Goal: Navigation & Orientation: Understand site structure

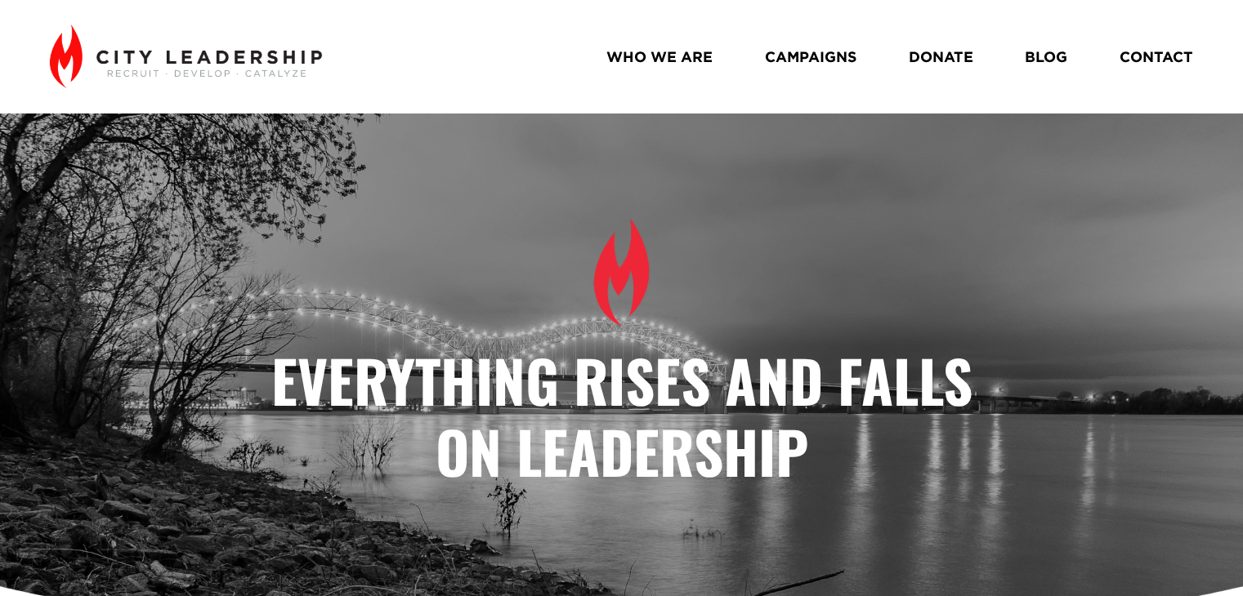
click at [644, 60] on link "WHO WE ARE" at bounding box center [659, 56] width 106 height 29
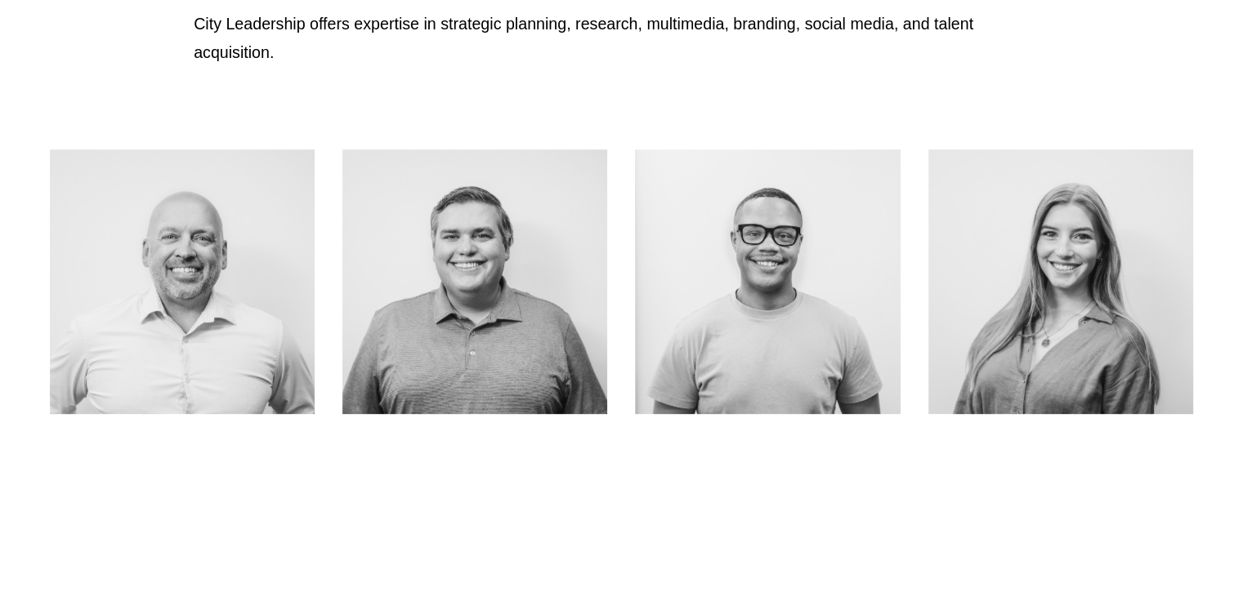
scroll to position [572, 0]
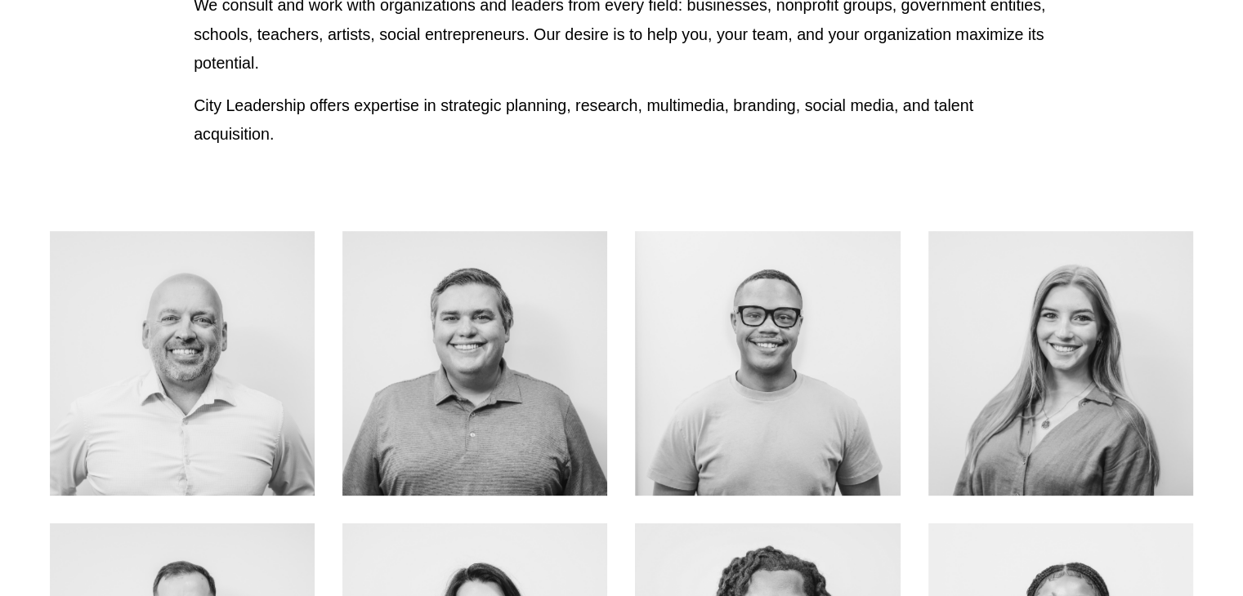
click at [183, 378] on link "About Me" at bounding box center [183, 399] width 130 height 43
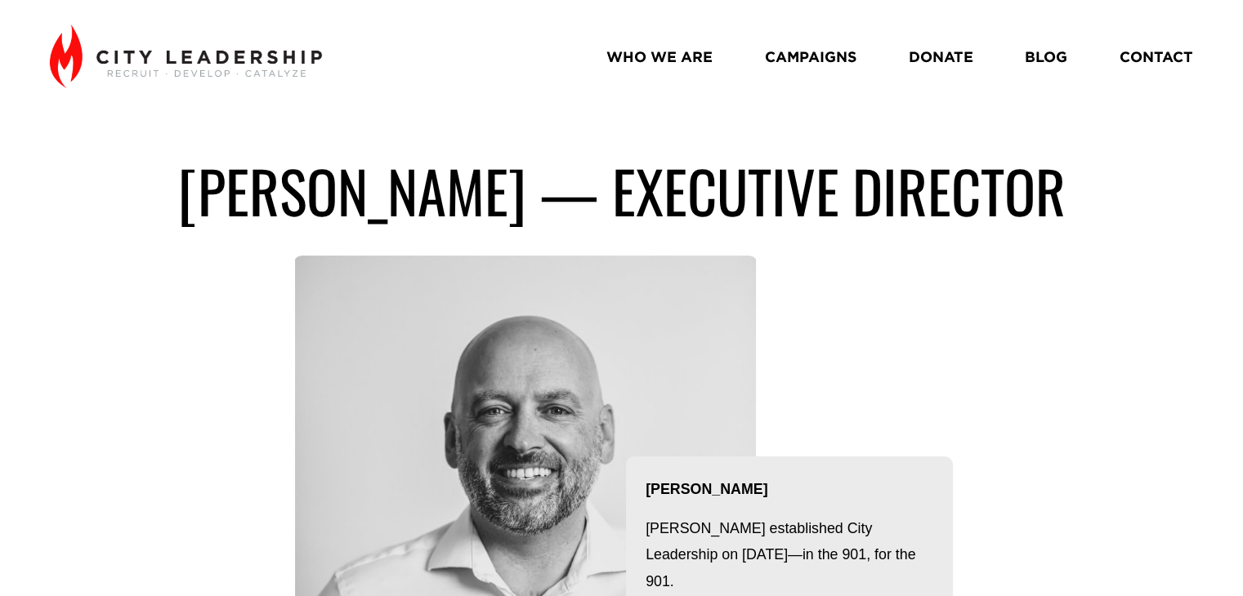
click at [820, 51] on link "CAMPAIGNS" at bounding box center [811, 56] width 92 height 29
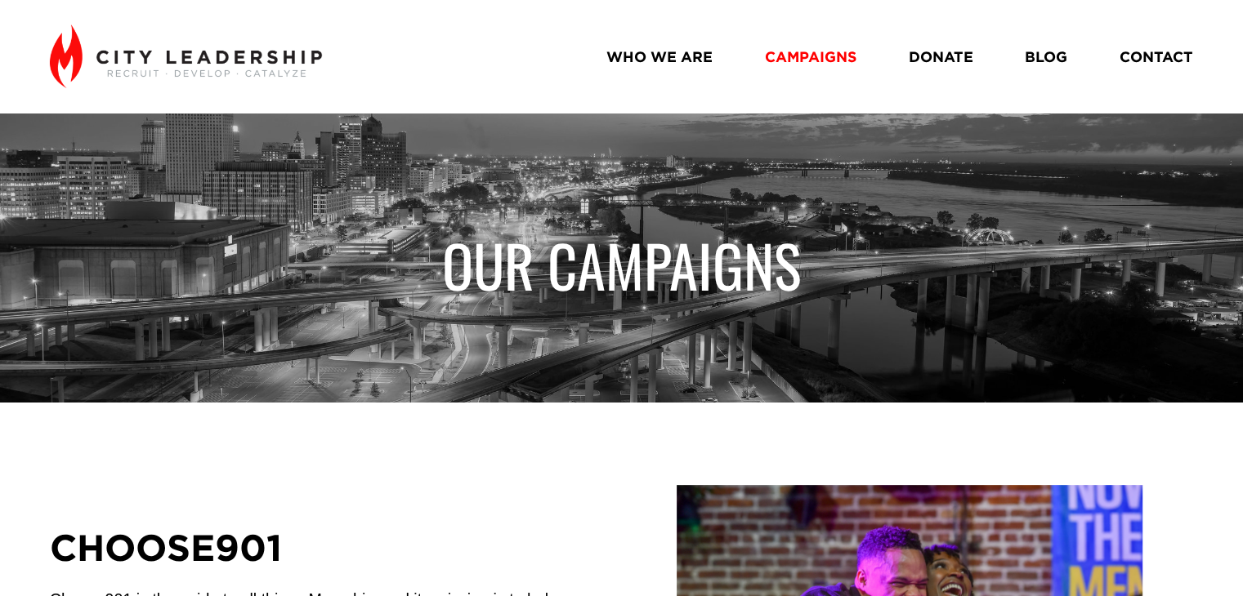
click at [940, 55] on link "DONATE" at bounding box center [940, 56] width 65 height 29
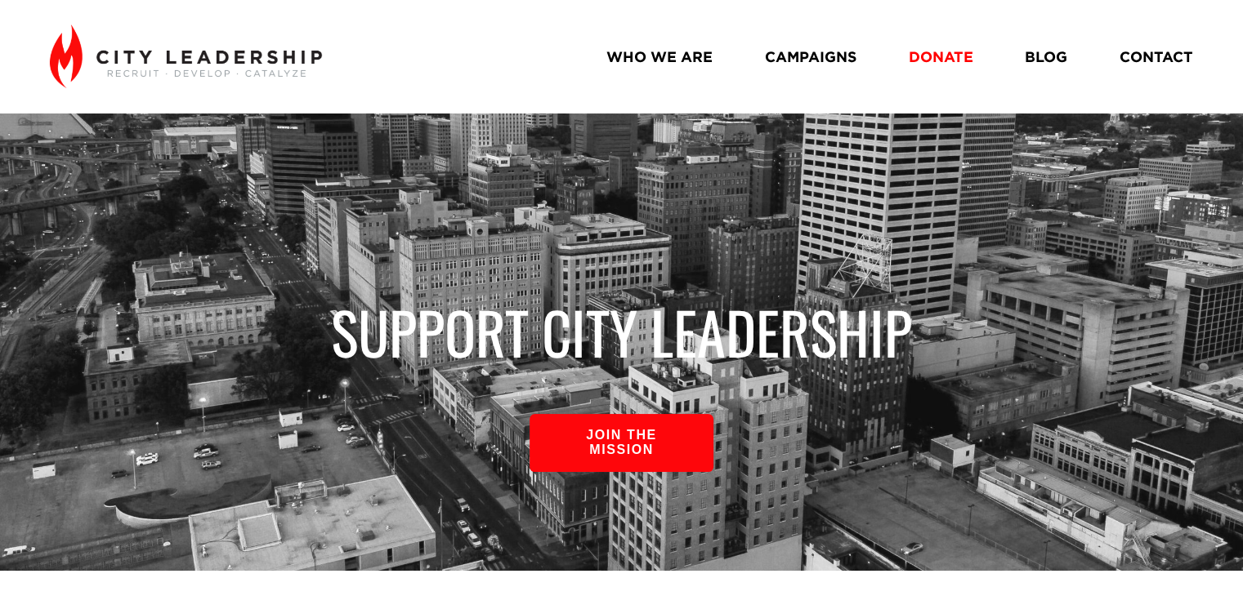
click at [1045, 62] on link "BLOG" at bounding box center [1046, 56] width 42 height 29
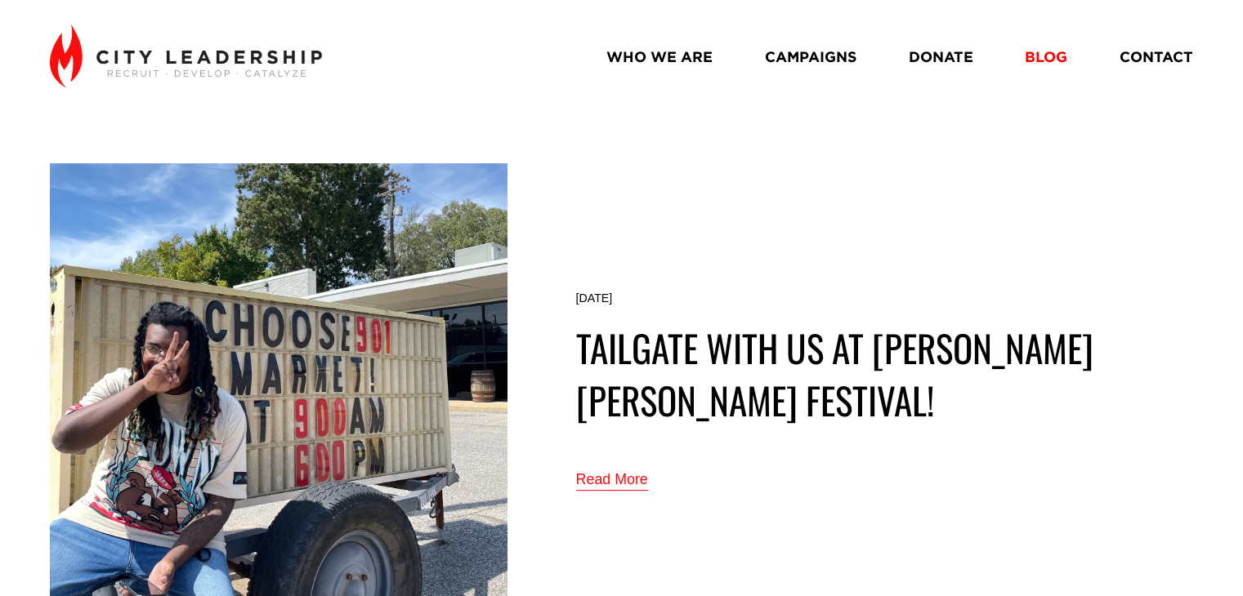
click at [1161, 56] on link "CONTACT" at bounding box center [1156, 56] width 74 height 29
